Goal: Information Seeking & Learning: Learn about a topic

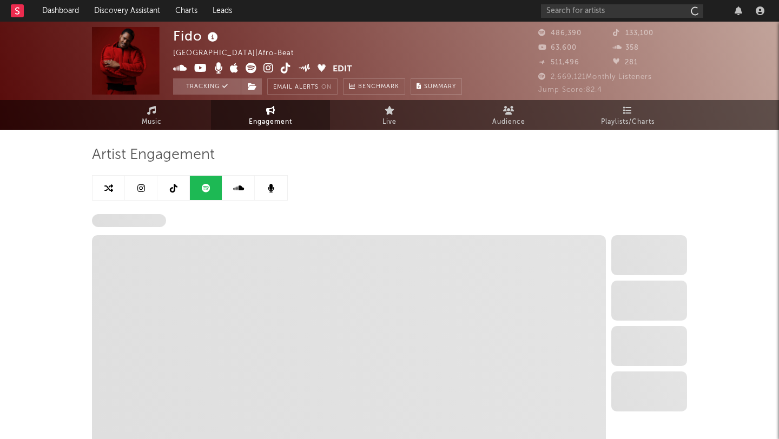
select select "6m"
select select "1w"
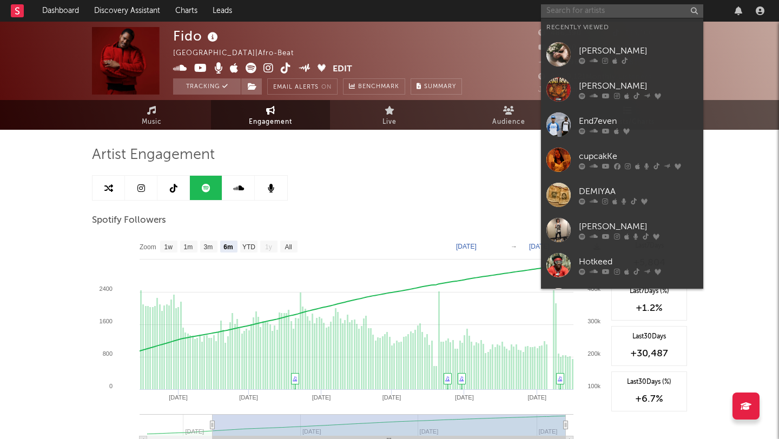
click at [618, 8] on input "text" at bounding box center [622, 11] width 162 height 14
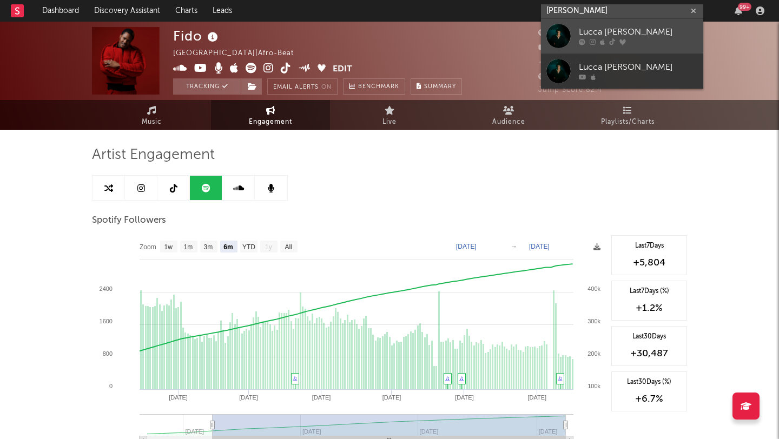
type input "[PERSON_NAME]"
click at [563, 42] on div at bounding box center [559, 36] width 24 height 24
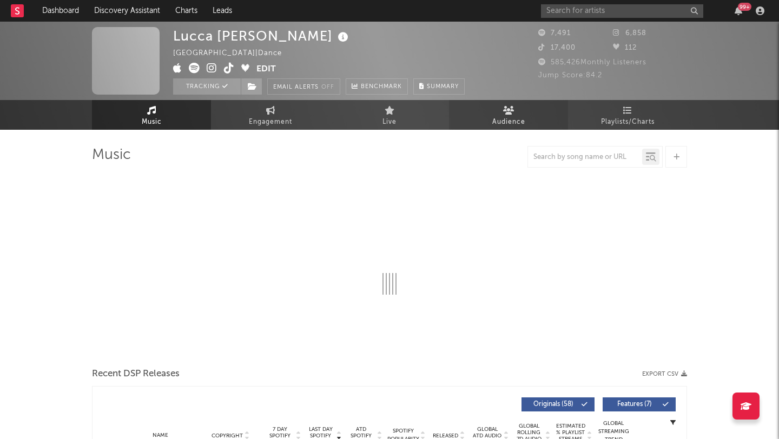
select select "6m"
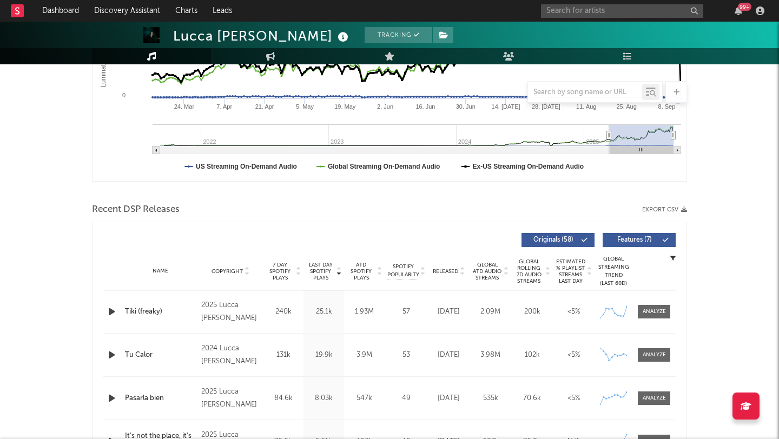
scroll to position [272, 0]
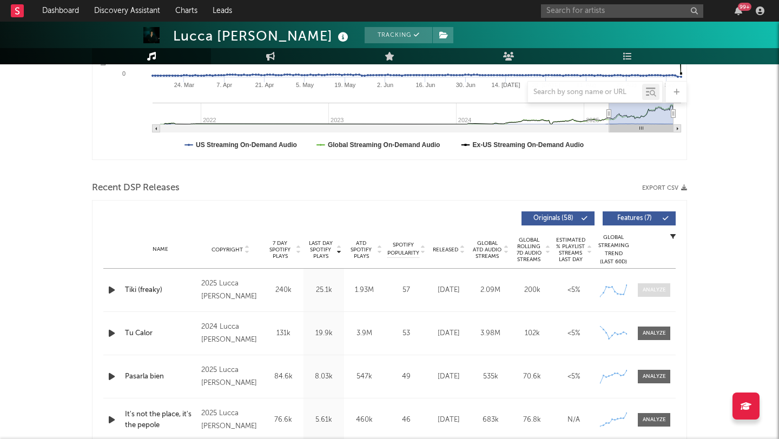
click at [650, 291] on div at bounding box center [654, 290] width 23 height 8
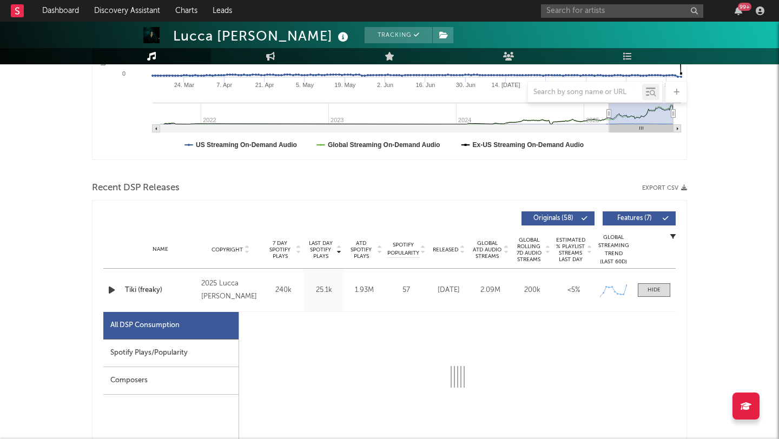
click at [134, 363] on div "Spotify Plays/Popularity" at bounding box center [170, 354] width 135 height 28
select select "1w"
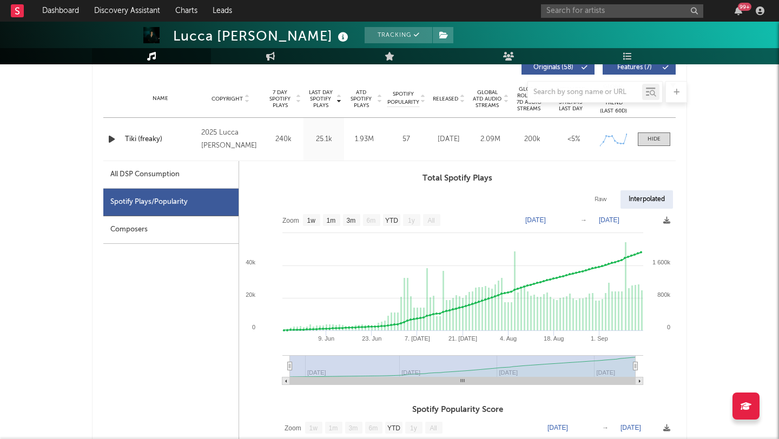
scroll to position [423, 0]
